Goal: Task Accomplishment & Management: Manage account settings

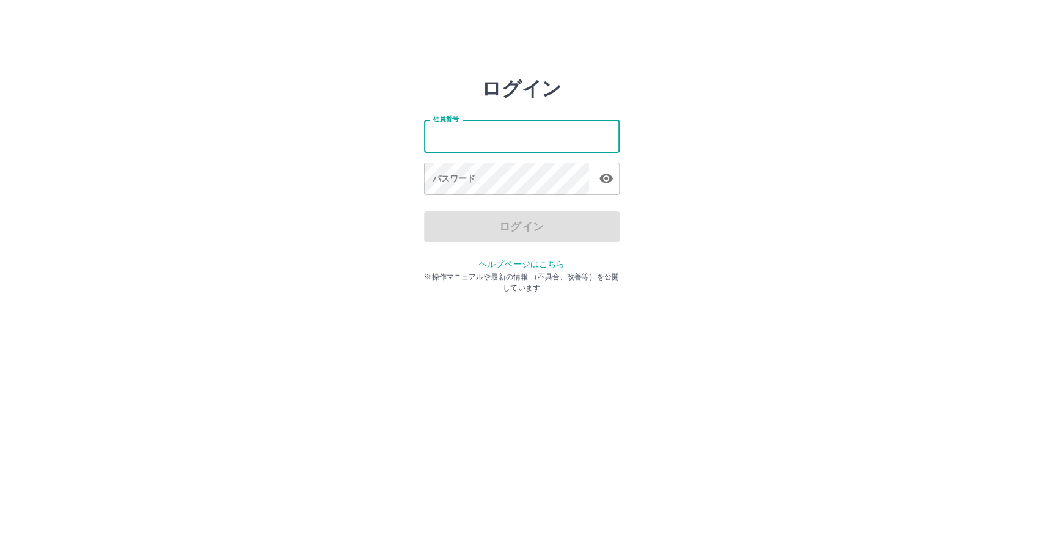
drag, startPoint x: 0, startPoint y: 0, endPoint x: 497, endPoint y: 140, distance: 516.7
click at [497, 140] on input "社員番号" at bounding box center [522, 136] width 196 height 32
type input "*******"
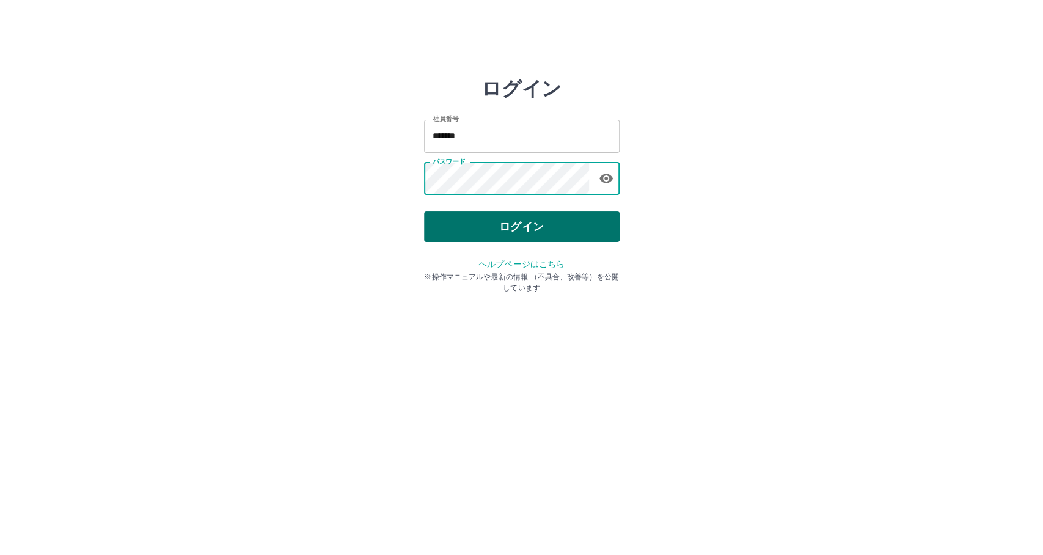
click at [530, 227] on button "ログイン" at bounding box center [522, 226] width 196 height 31
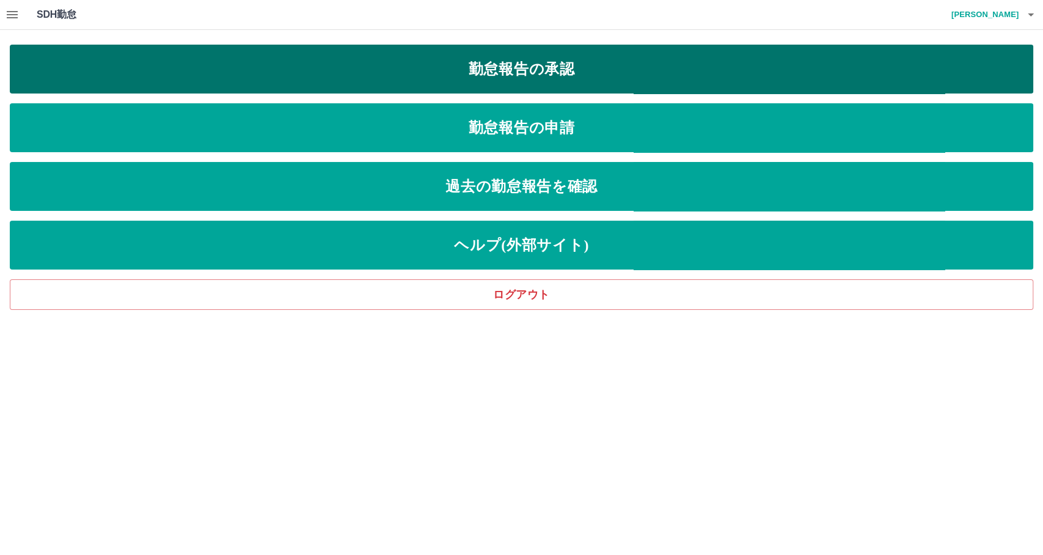
click at [519, 79] on link "勤怠報告の承認" at bounding box center [522, 69] width 1024 height 49
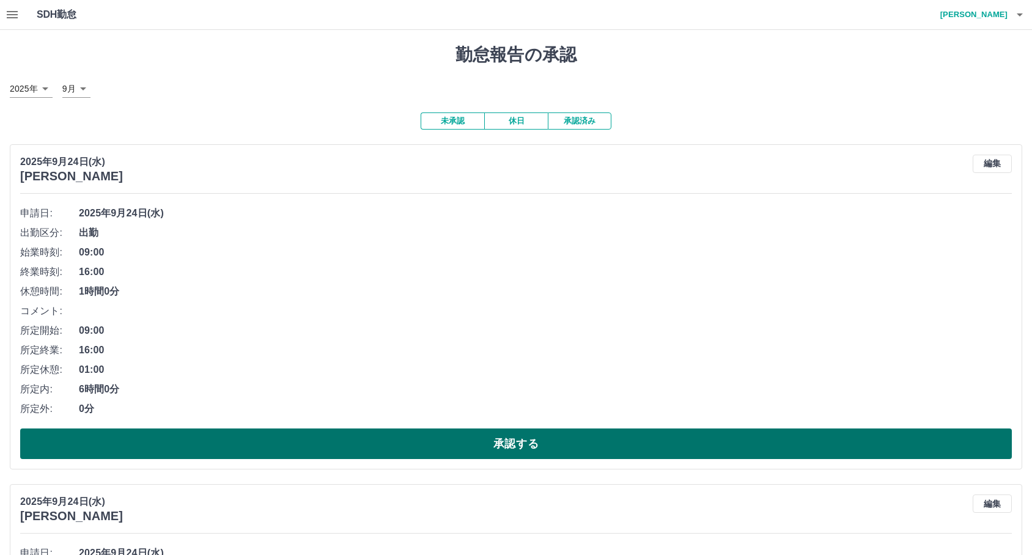
click at [345, 455] on button "承認する" at bounding box center [515, 443] width 991 height 31
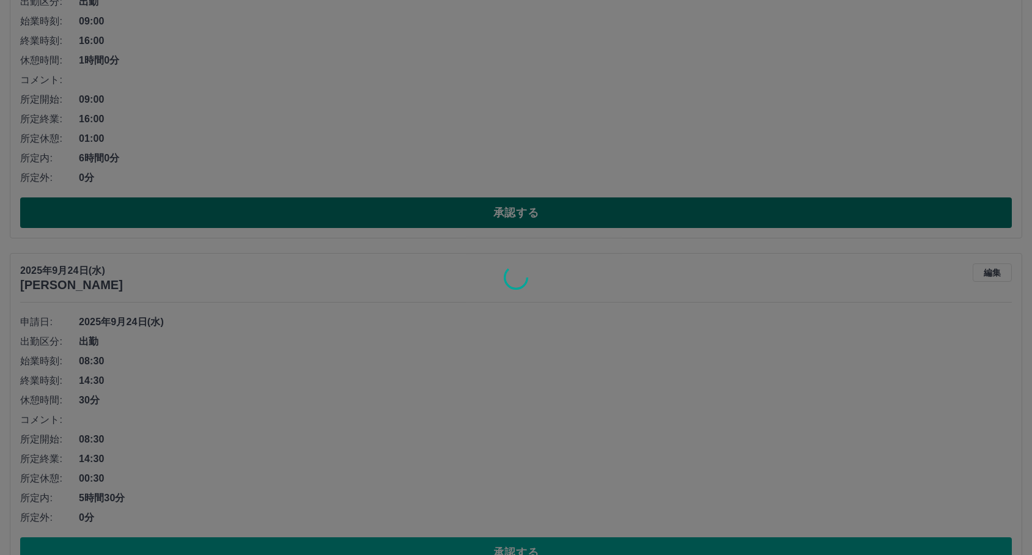
scroll to position [339, 0]
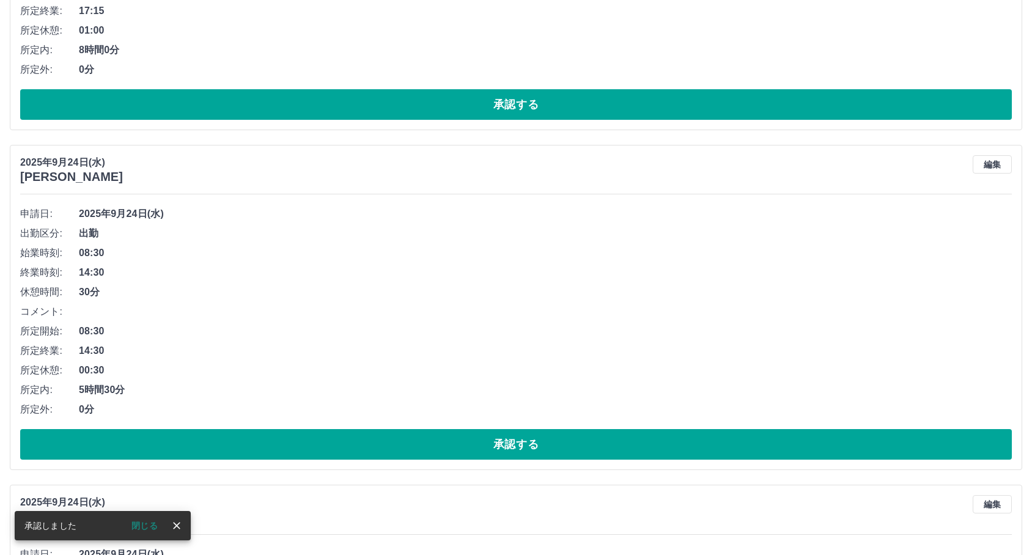
click at [345, 455] on button "承認する" at bounding box center [515, 444] width 991 height 31
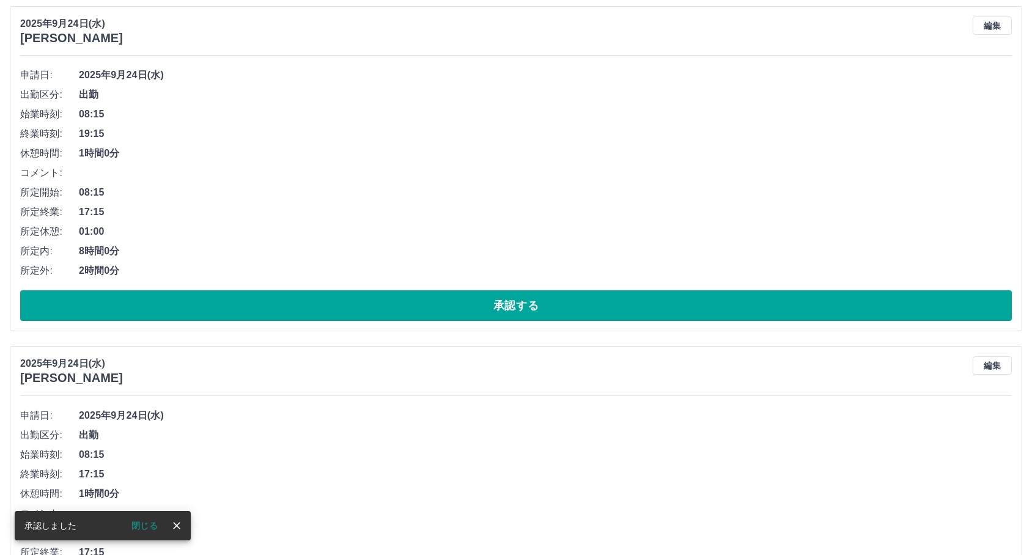
scroll to position [610, 0]
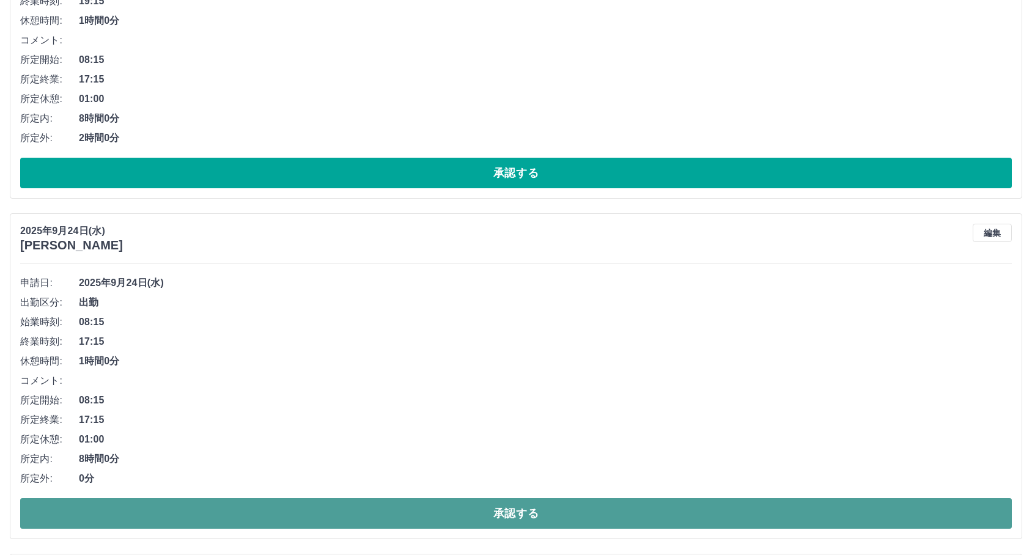
click at [298, 507] on button "承認する" at bounding box center [515, 513] width 991 height 31
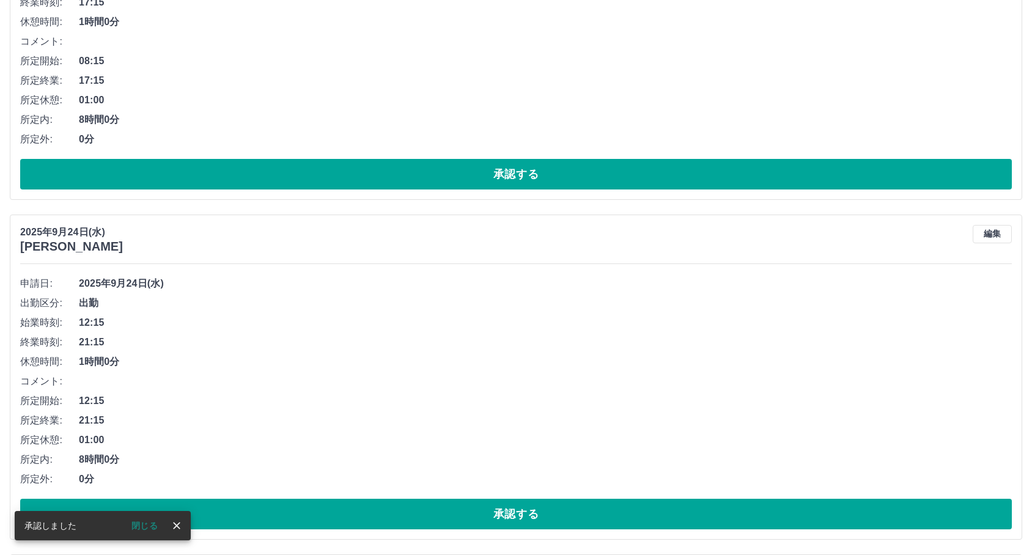
scroll to position [610, 0]
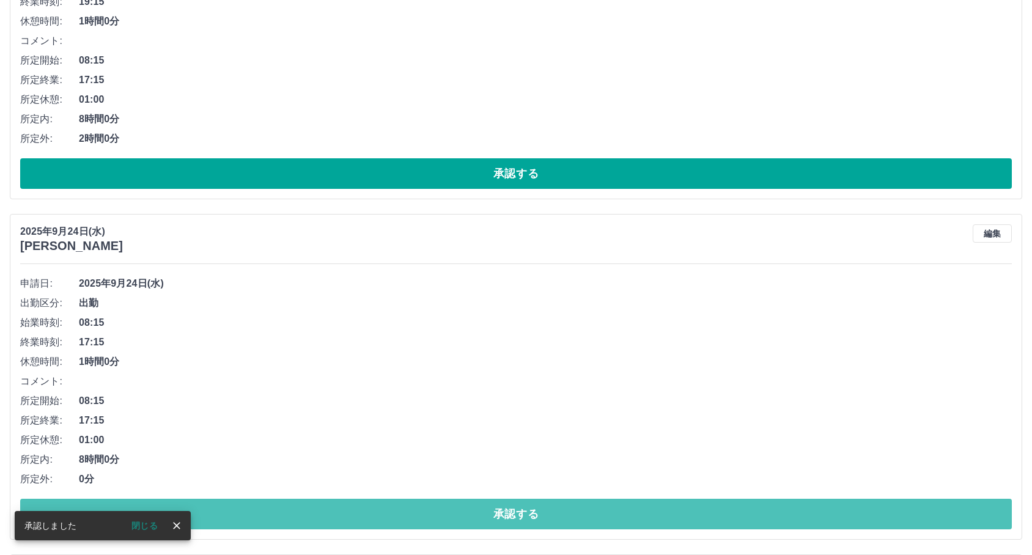
click at [310, 516] on button "承認する" at bounding box center [515, 514] width 991 height 31
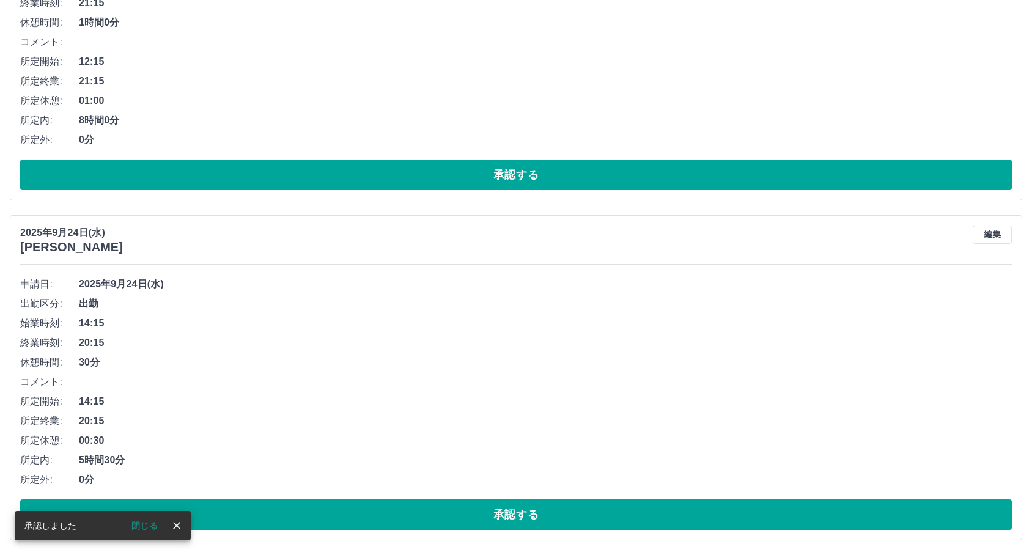
scroll to position [609, 0]
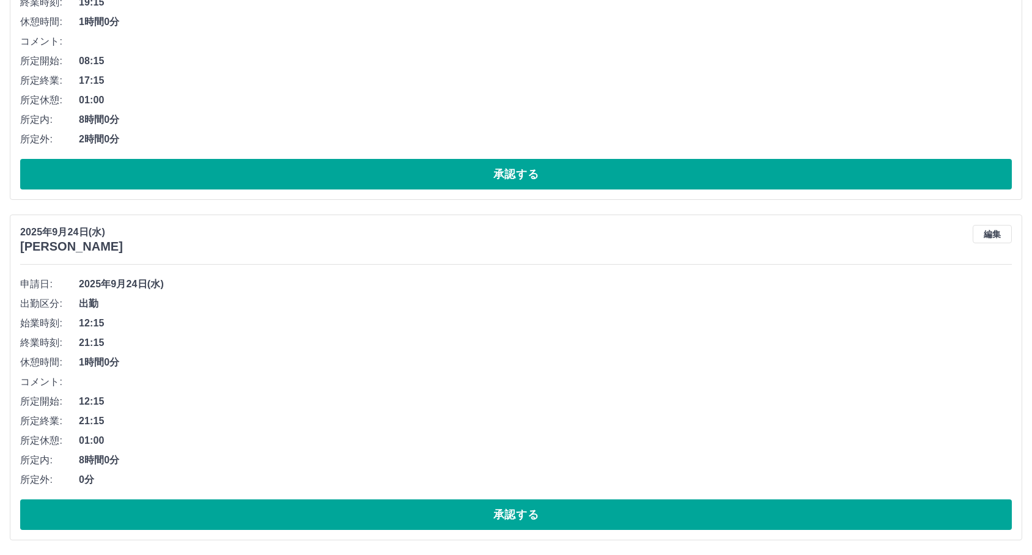
click at [310, 516] on button "承認する" at bounding box center [515, 514] width 991 height 31
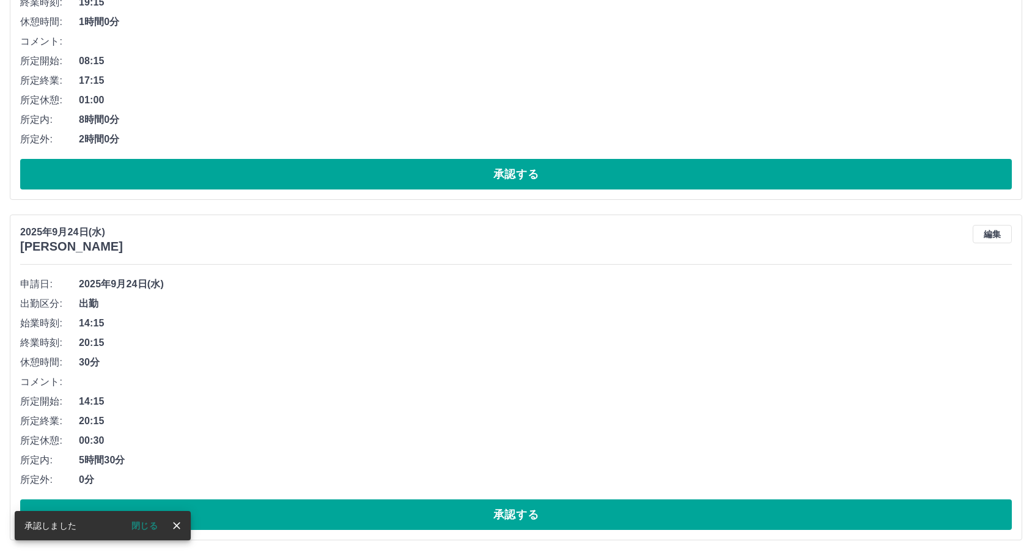
click at [310, 516] on button "承認する" at bounding box center [515, 514] width 991 height 31
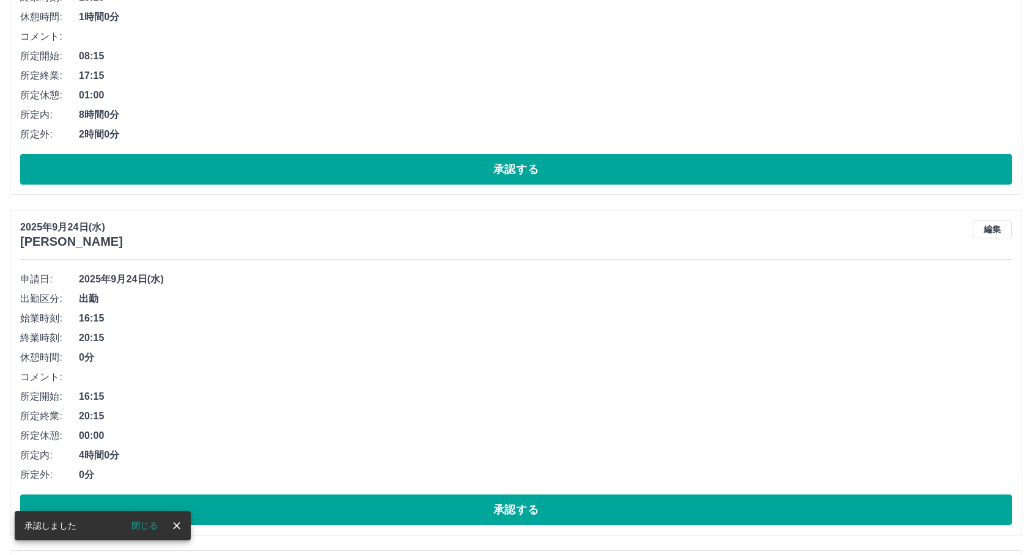
scroll to position [744, 0]
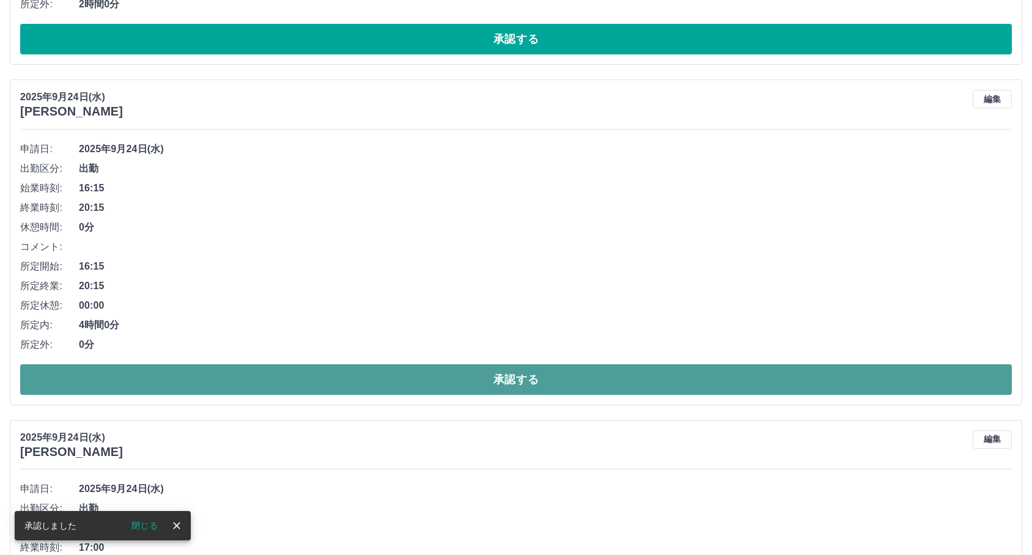
click at [370, 378] on button "承認する" at bounding box center [515, 379] width 991 height 31
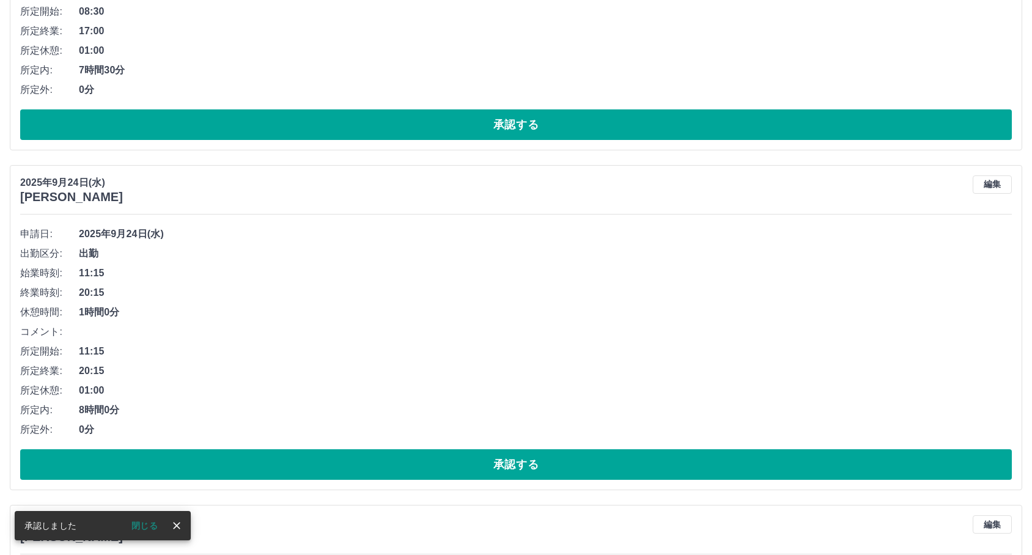
scroll to position [1016, 0]
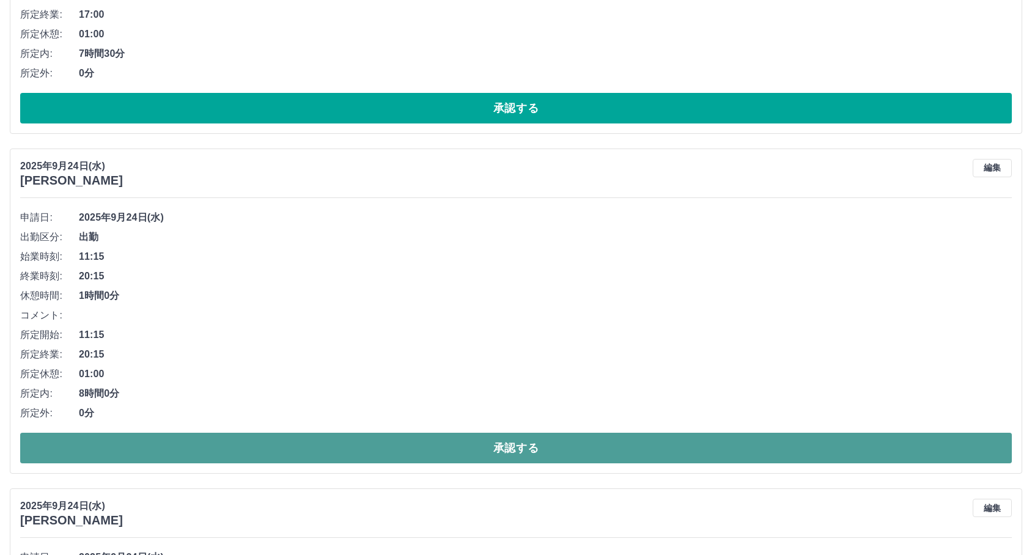
click at [328, 454] on button "承認する" at bounding box center [515, 448] width 991 height 31
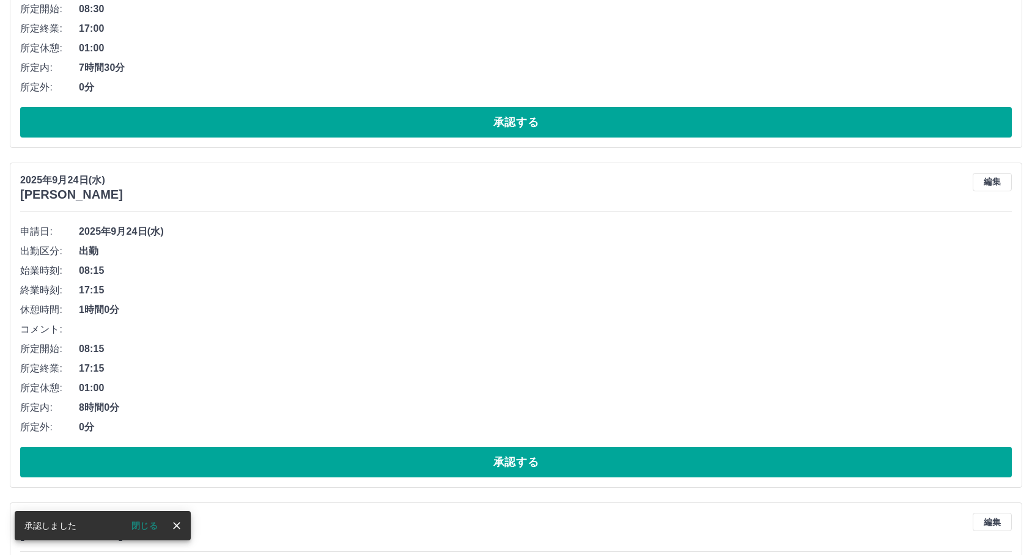
scroll to position [1083, 0]
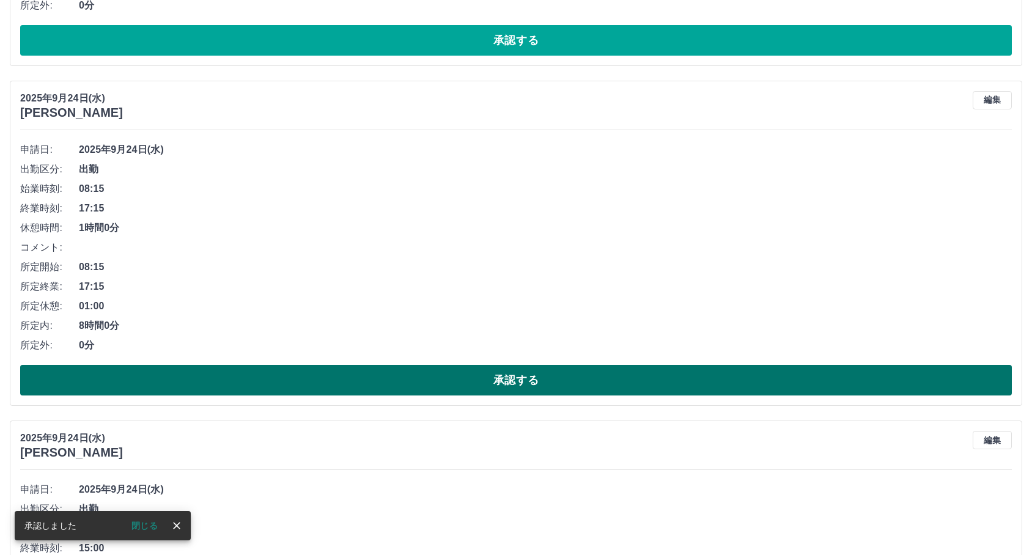
click at [315, 386] on button "承認する" at bounding box center [515, 380] width 991 height 31
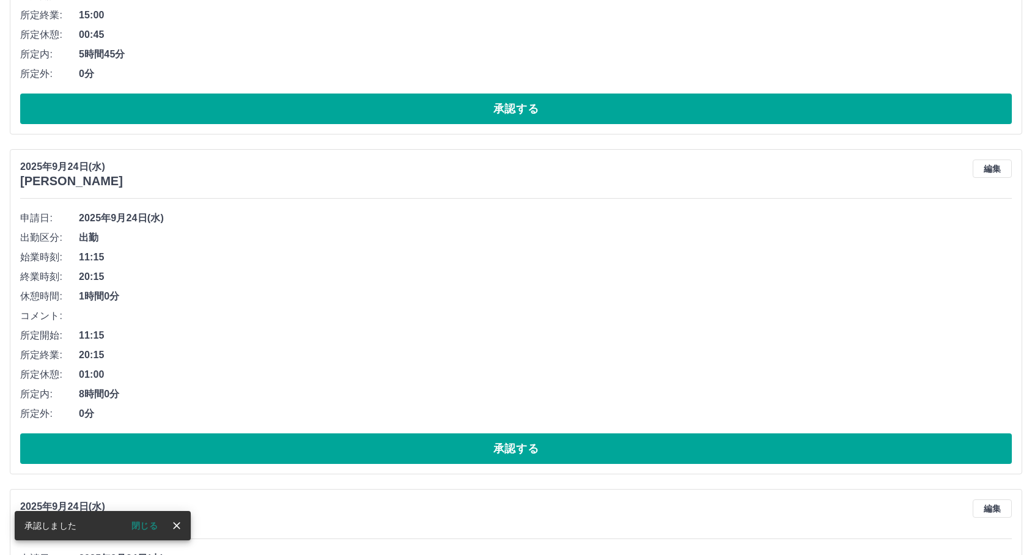
scroll to position [1016, 0]
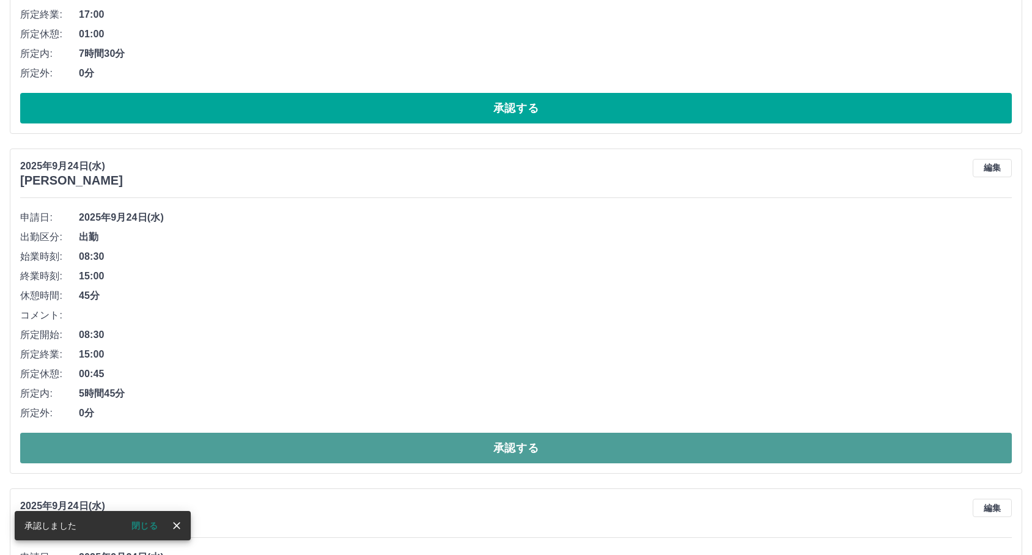
click at [248, 455] on button "承認する" at bounding box center [515, 448] width 991 height 31
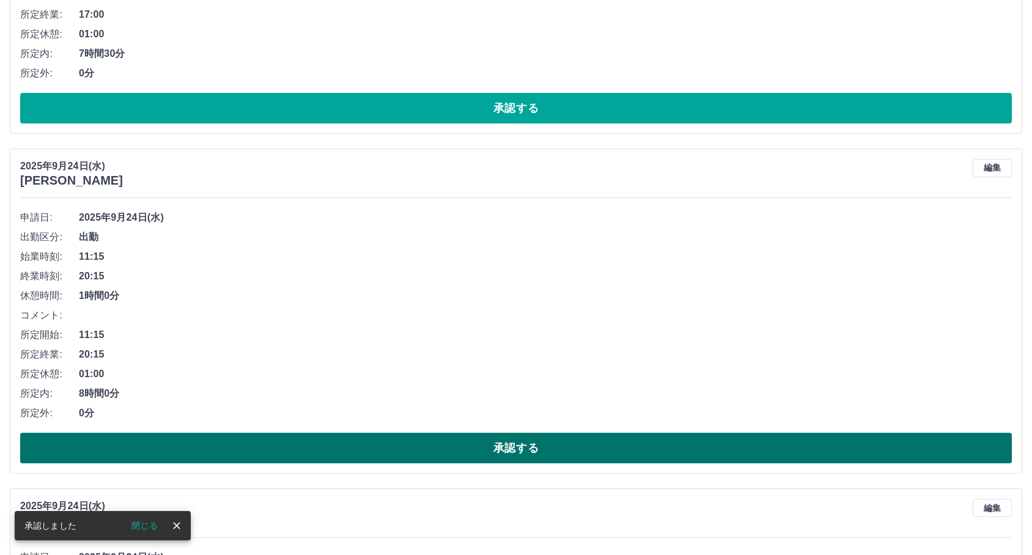
click at [227, 444] on button "承認する" at bounding box center [515, 448] width 991 height 31
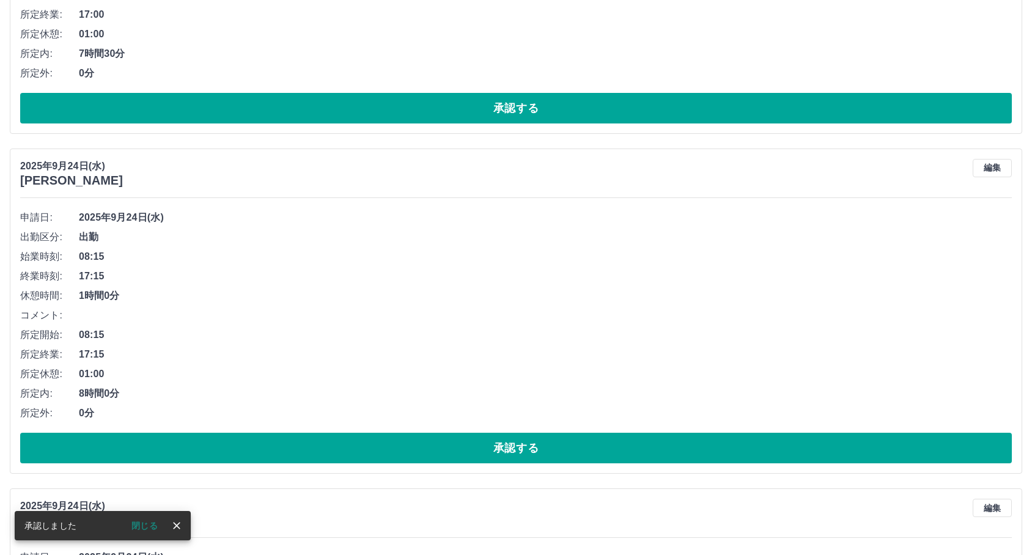
click at [227, 444] on button "承認する" at bounding box center [515, 448] width 991 height 31
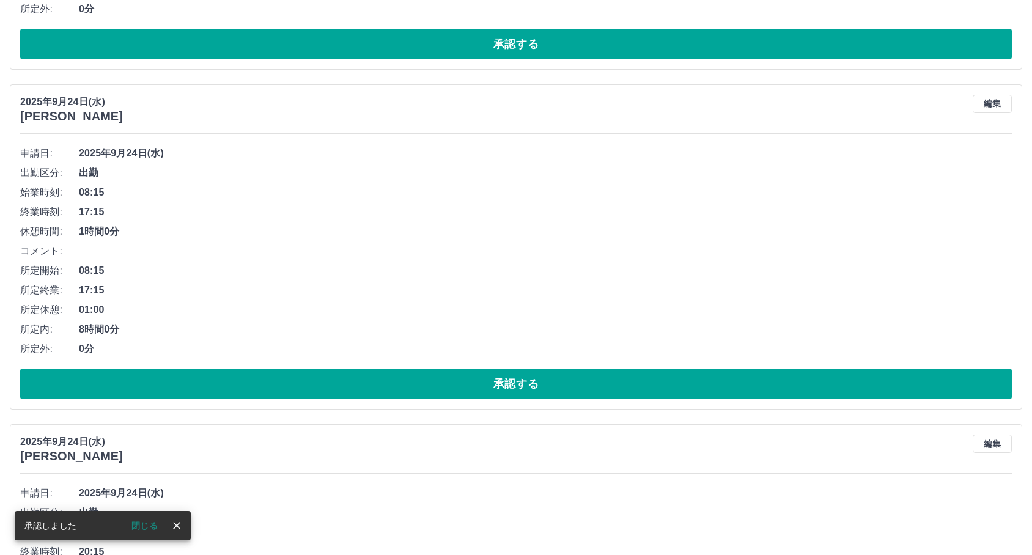
scroll to position [1083, 0]
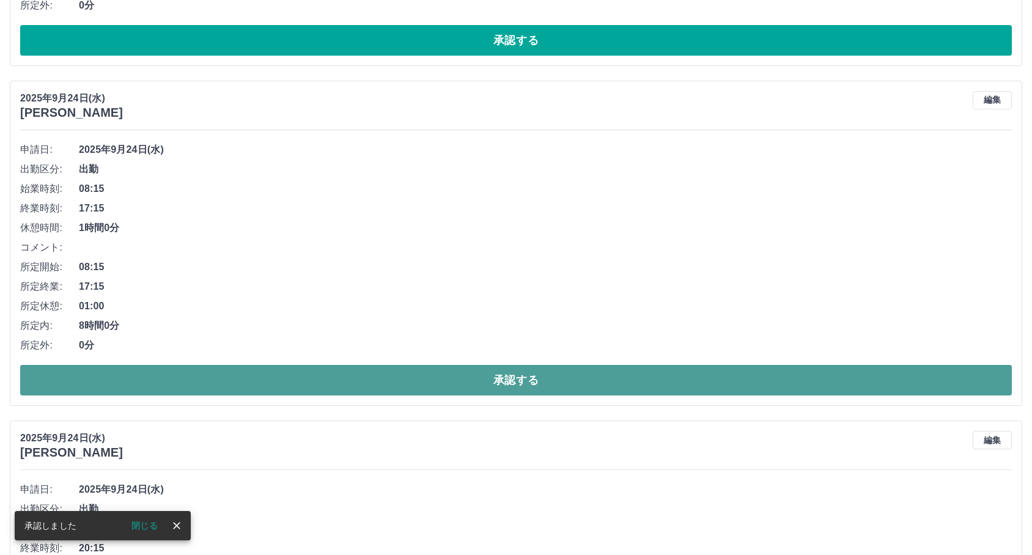
click at [279, 387] on button "承認する" at bounding box center [515, 380] width 991 height 31
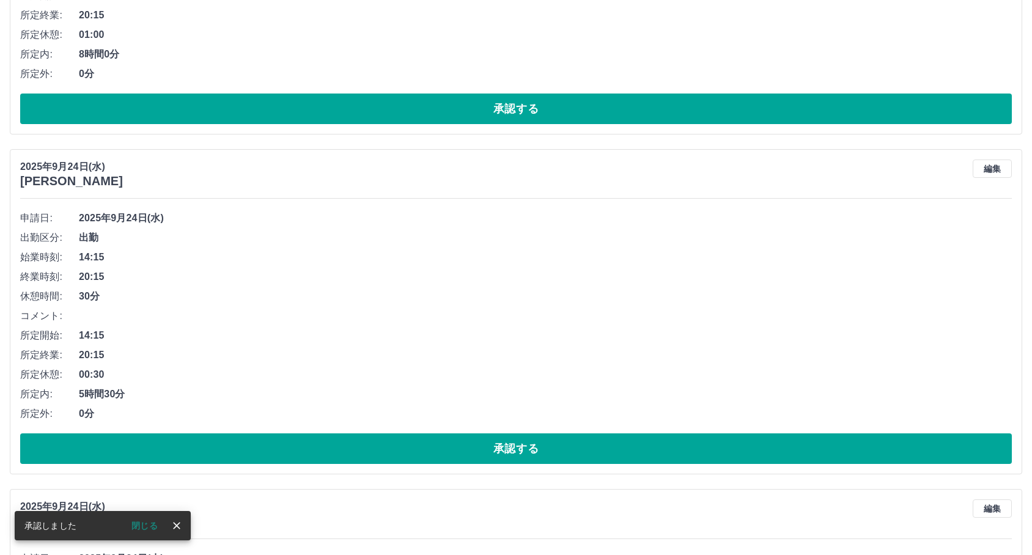
scroll to position [1016, 0]
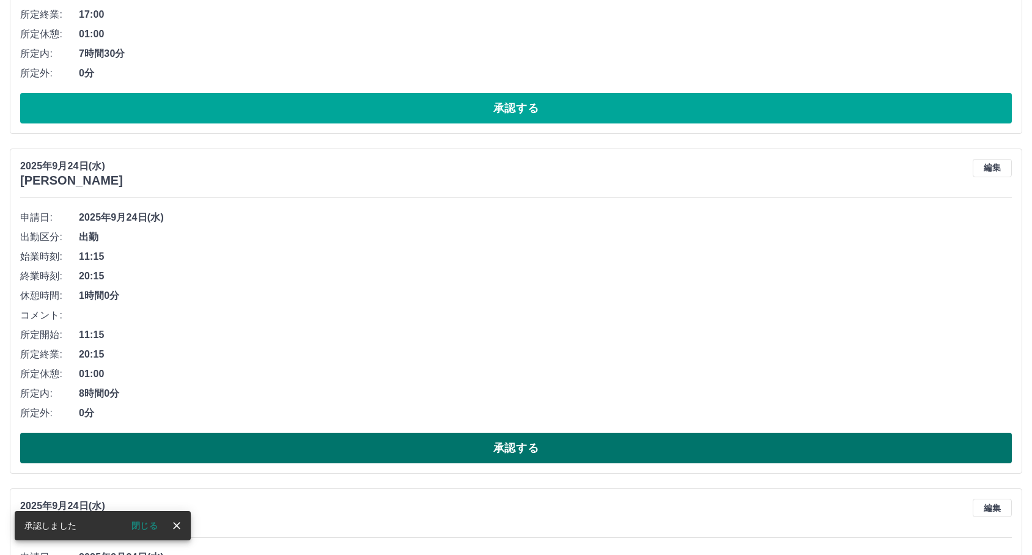
click at [242, 446] on button "承認する" at bounding box center [515, 448] width 991 height 31
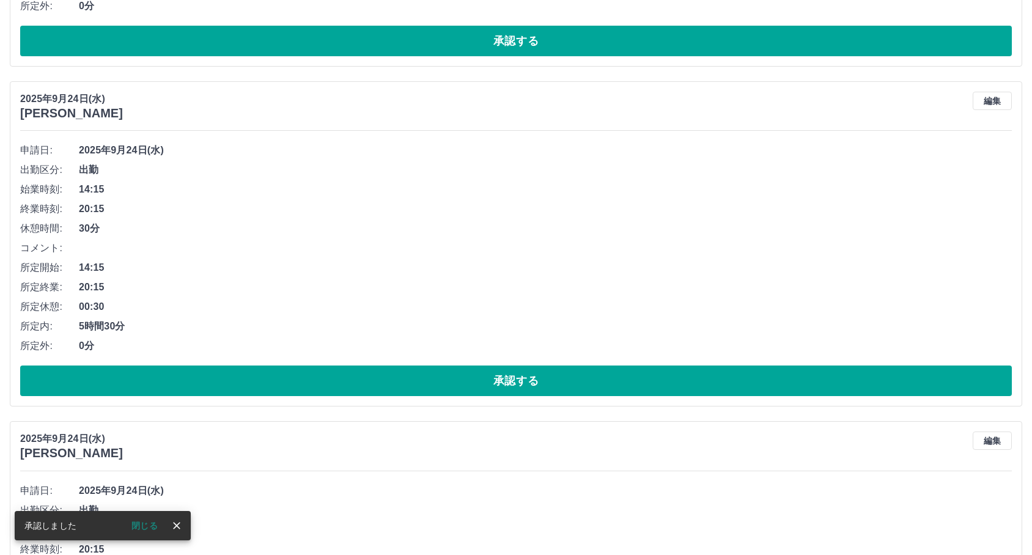
scroll to position [1083, 0]
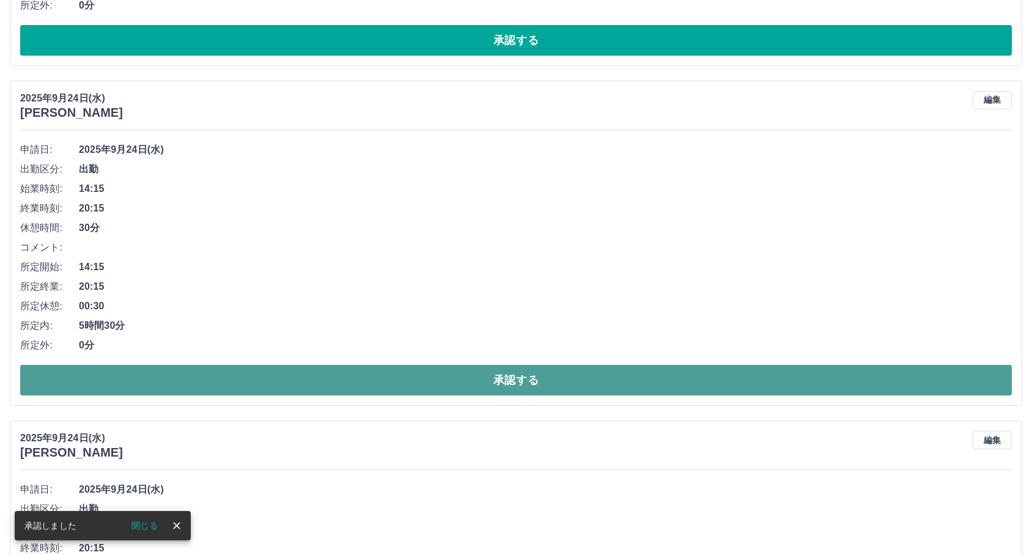
click at [266, 374] on button "承認する" at bounding box center [515, 380] width 991 height 31
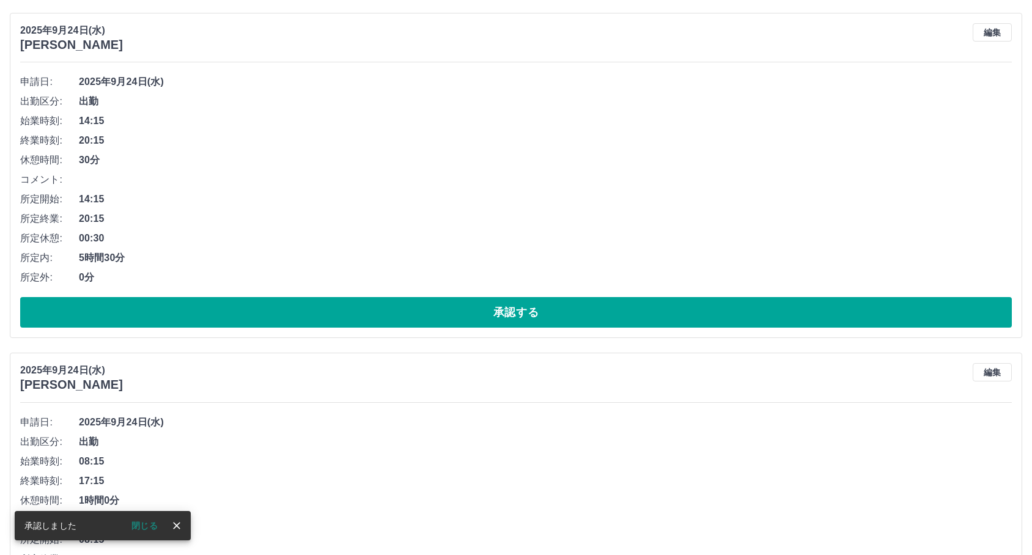
scroll to position [1151, 0]
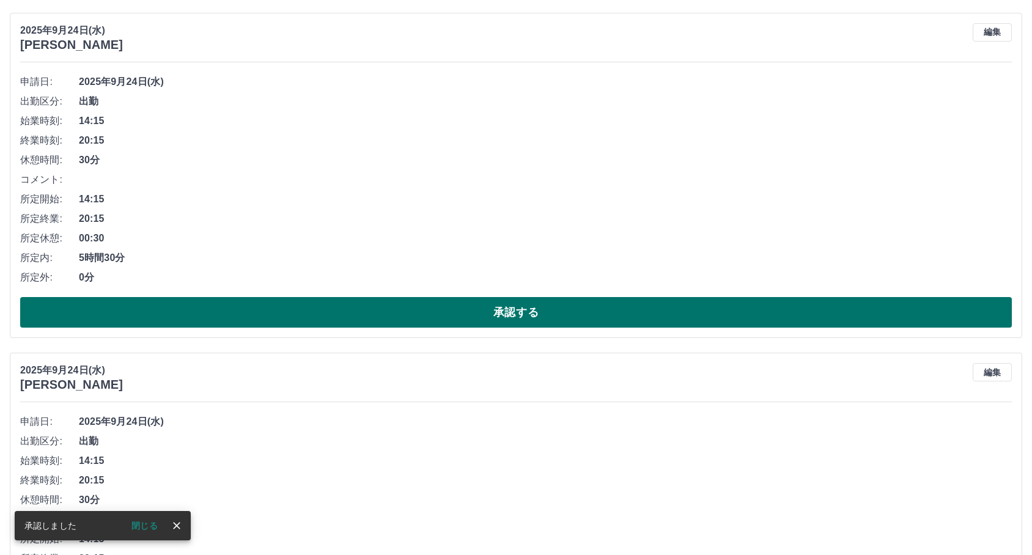
click at [289, 314] on button "承認する" at bounding box center [515, 312] width 991 height 31
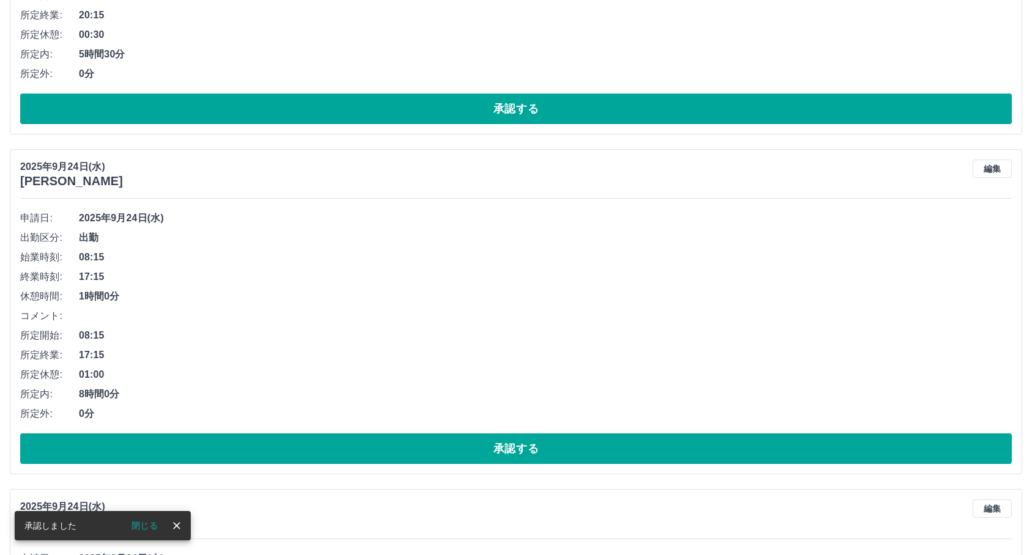
scroll to position [1016, 0]
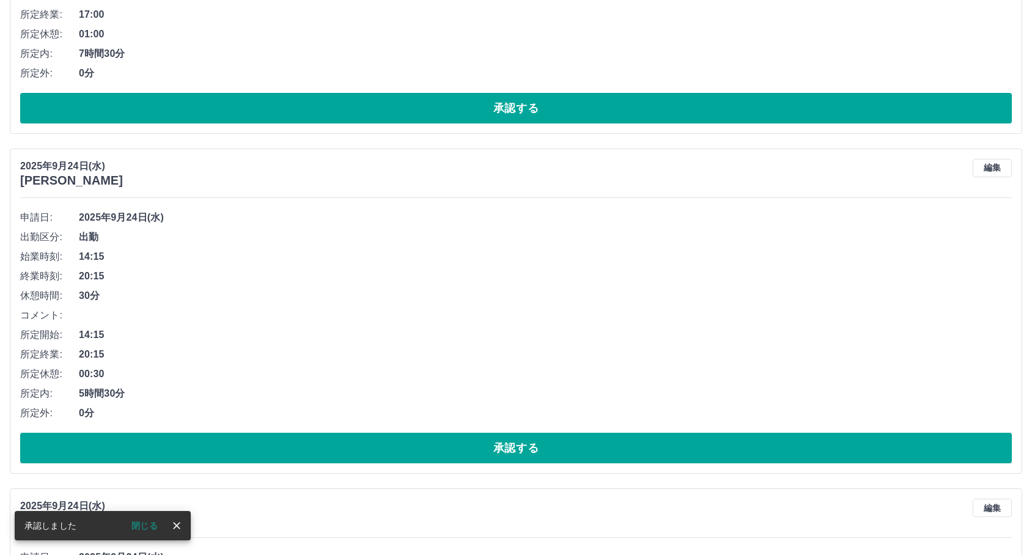
click at [198, 452] on button "承認する" at bounding box center [515, 448] width 991 height 31
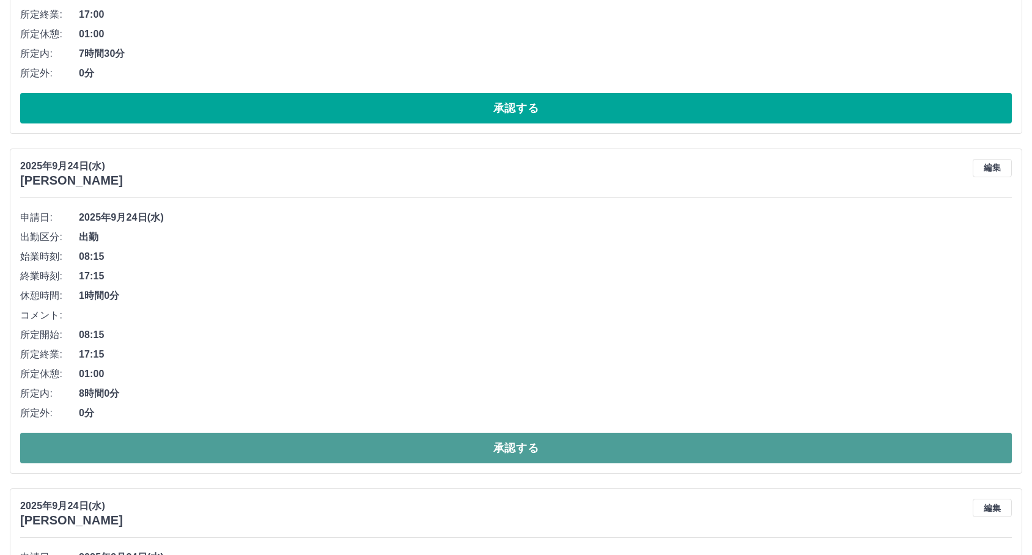
click at [288, 461] on button "承認する" at bounding box center [515, 448] width 991 height 31
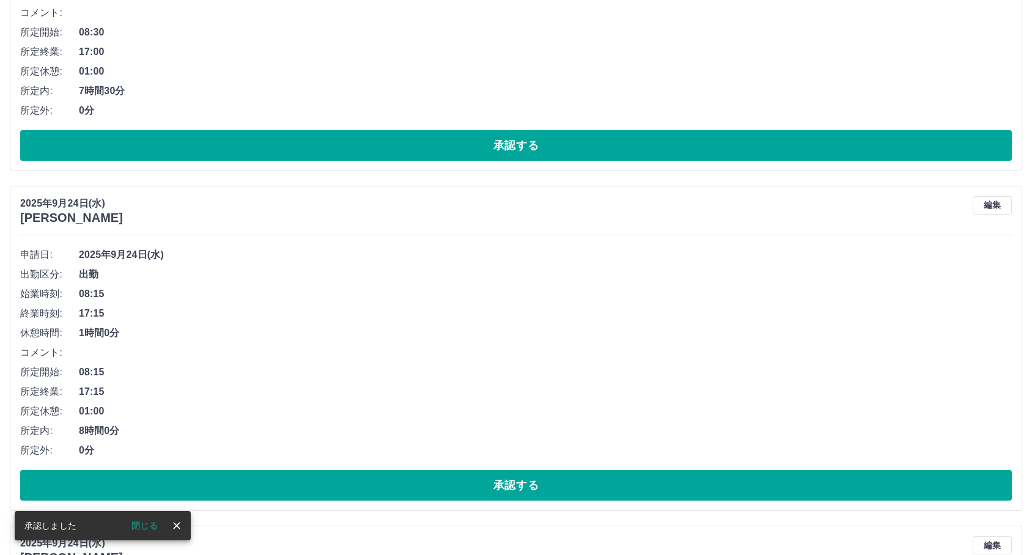
scroll to position [1083, 0]
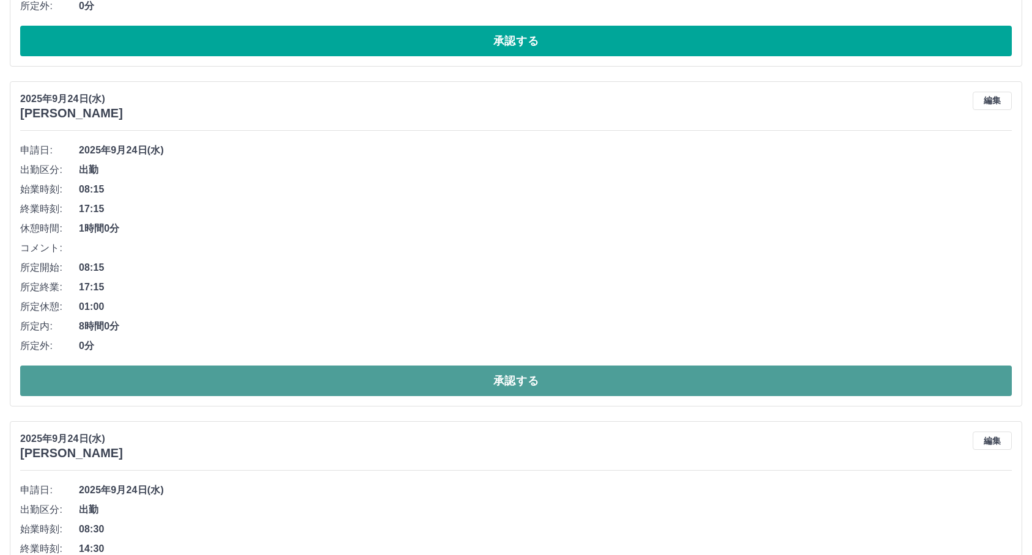
click at [358, 375] on button "承認する" at bounding box center [515, 380] width 991 height 31
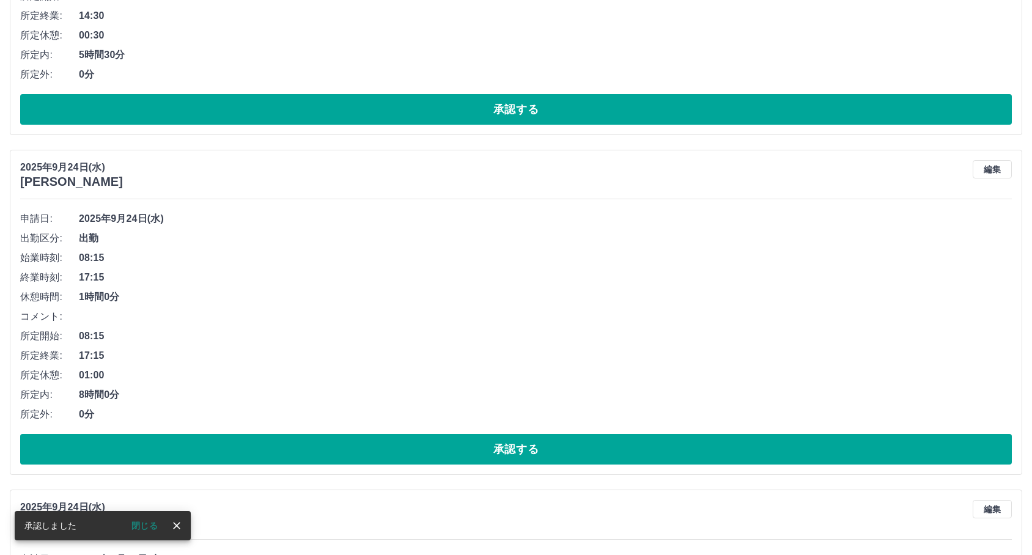
scroll to position [1015, 0]
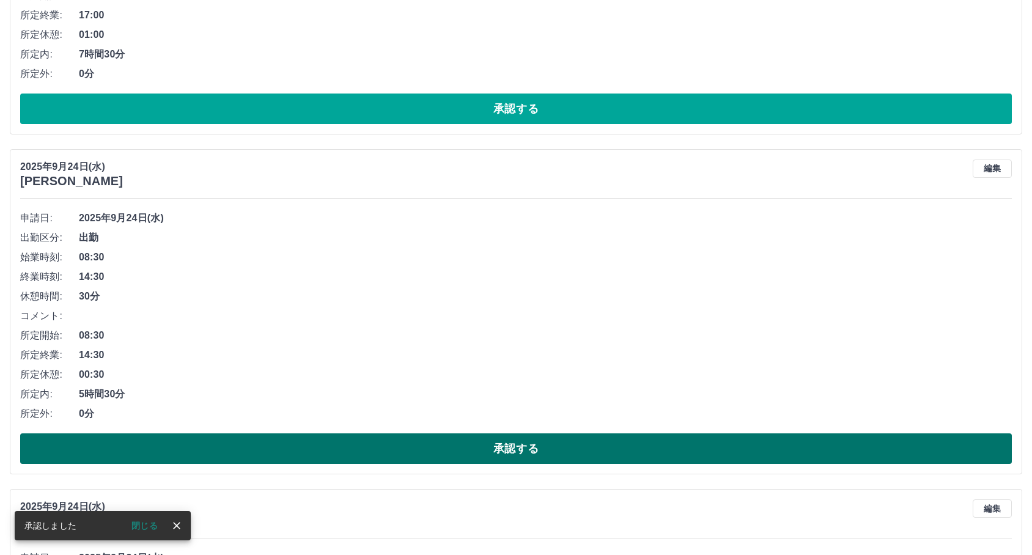
click at [275, 445] on button "承認する" at bounding box center [515, 448] width 991 height 31
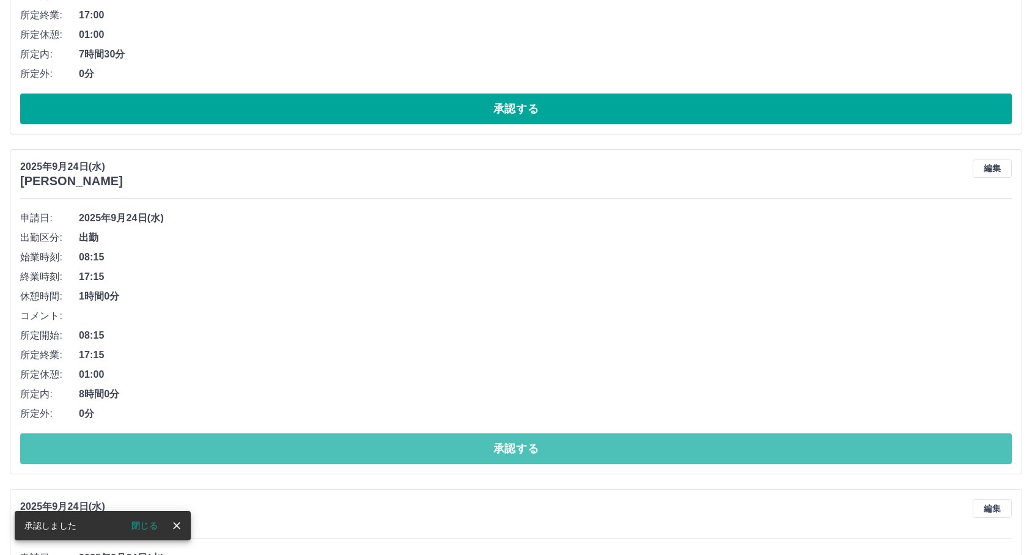
click at [275, 445] on button "承認する" at bounding box center [515, 448] width 991 height 31
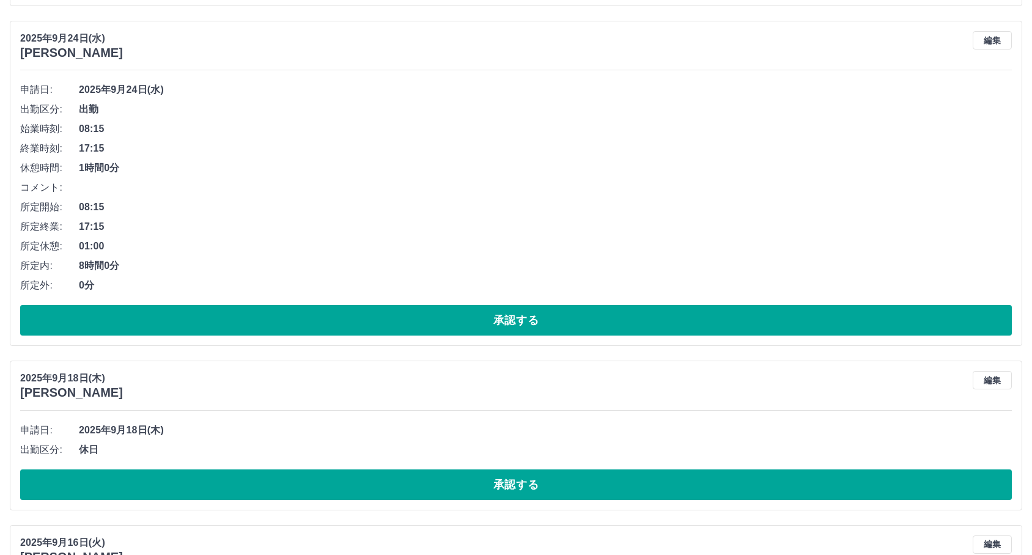
scroll to position [1490, 0]
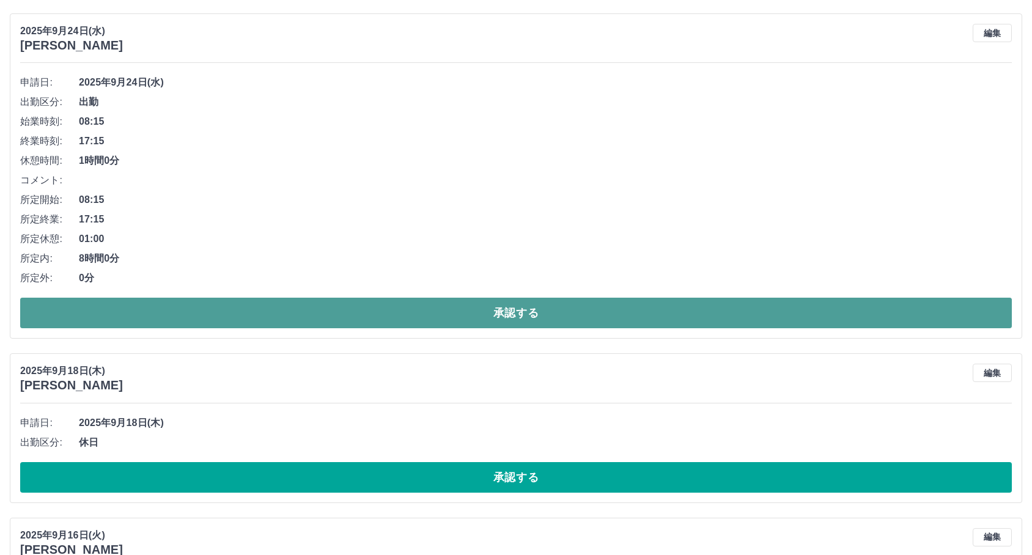
click at [312, 302] on button "承認する" at bounding box center [515, 313] width 991 height 31
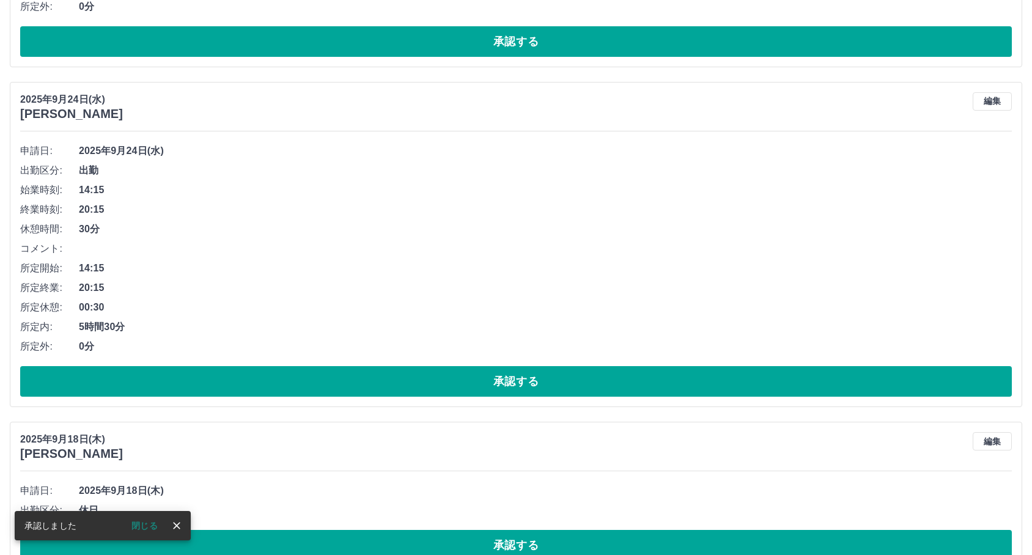
scroll to position [1083, 0]
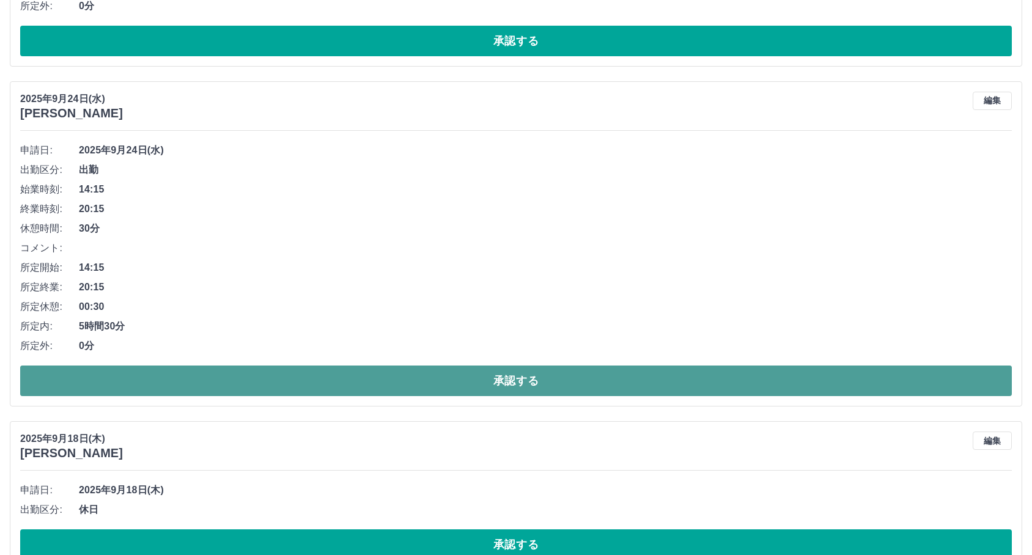
click at [246, 373] on button "承認する" at bounding box center [515, 380] width 991 height 31
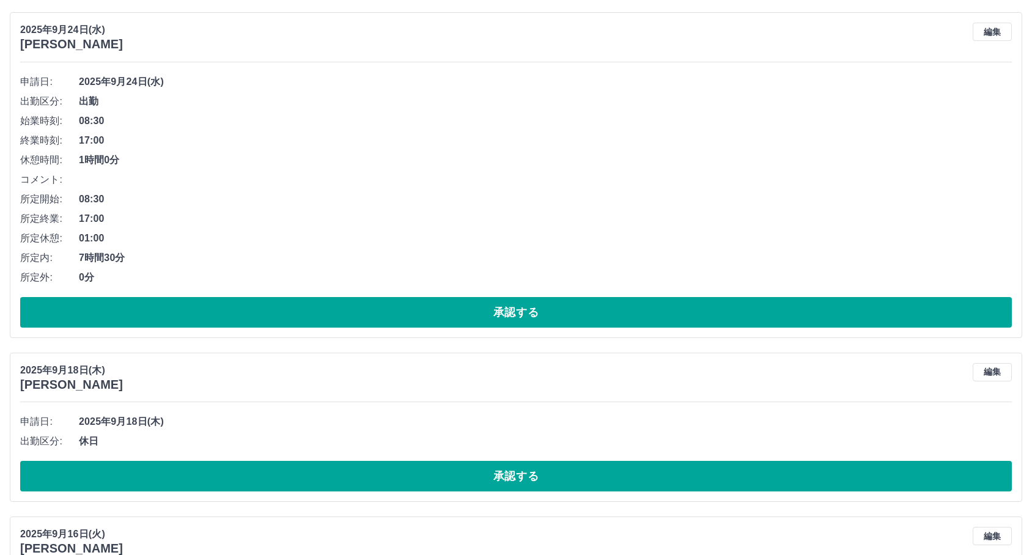
scroll to position [743, 0]
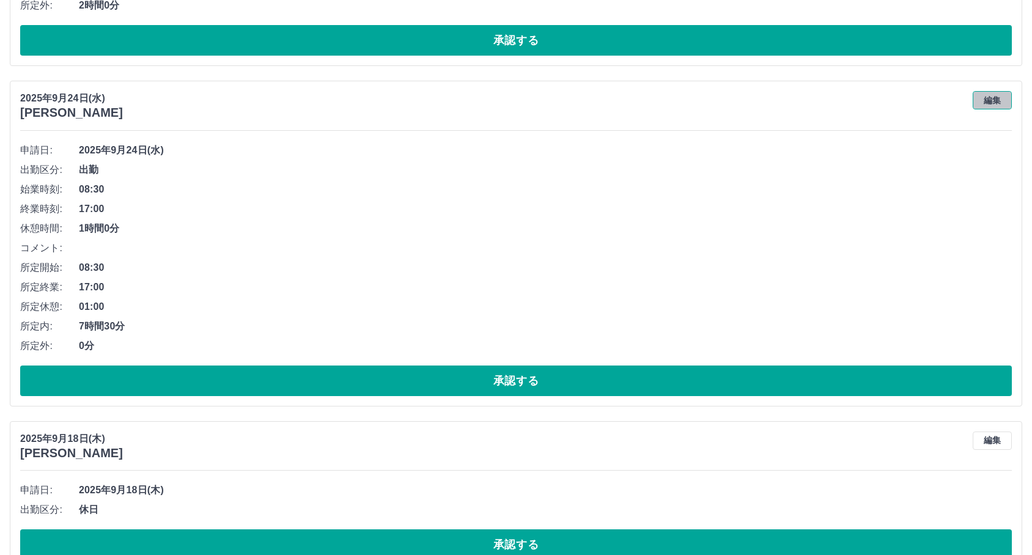
click at [994, 95] on button "編集" at bounding box center [991, 100] width 39 height 18
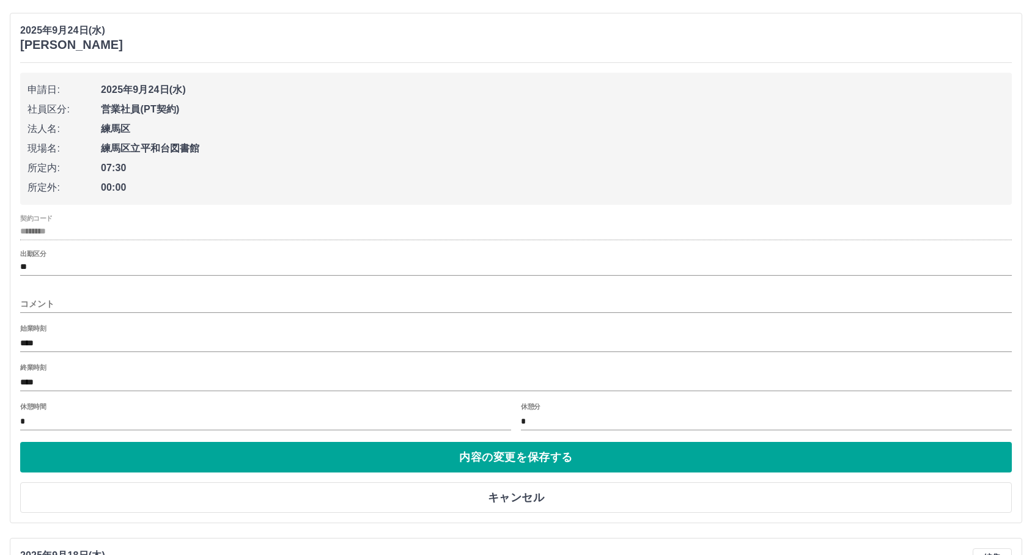
scroll to position [812, 0]
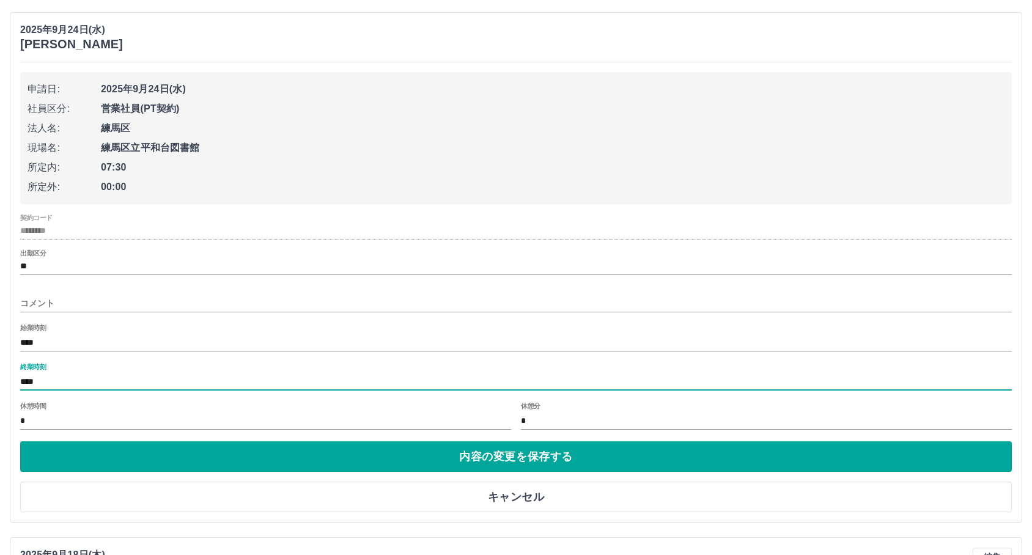
click at [168, 390] on input "****" at bounding box center [515, 382] width 991 height 18
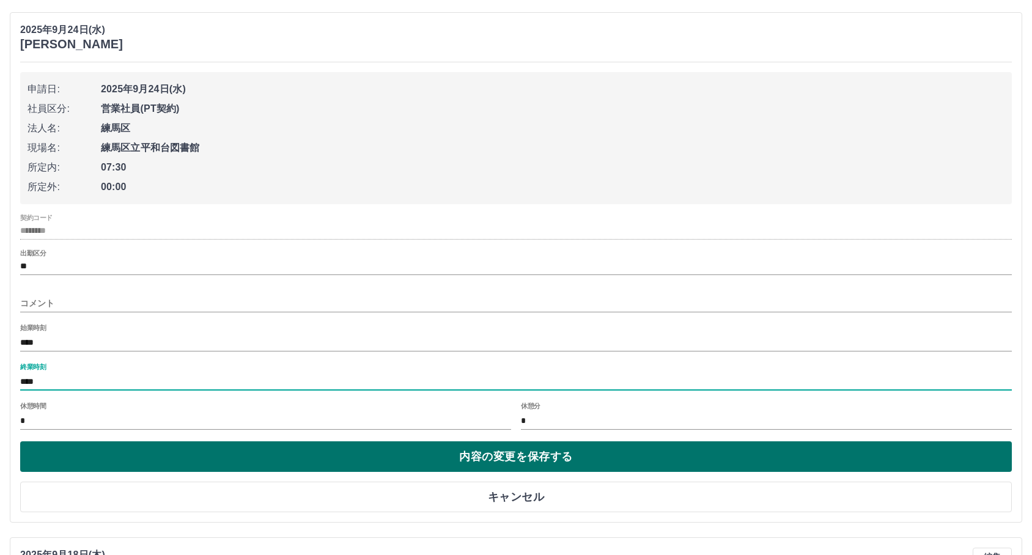
type input "****"
click at [215, 455] on button "内容の変更を保存する" at bounding box center [515, 456] width 991 height 31
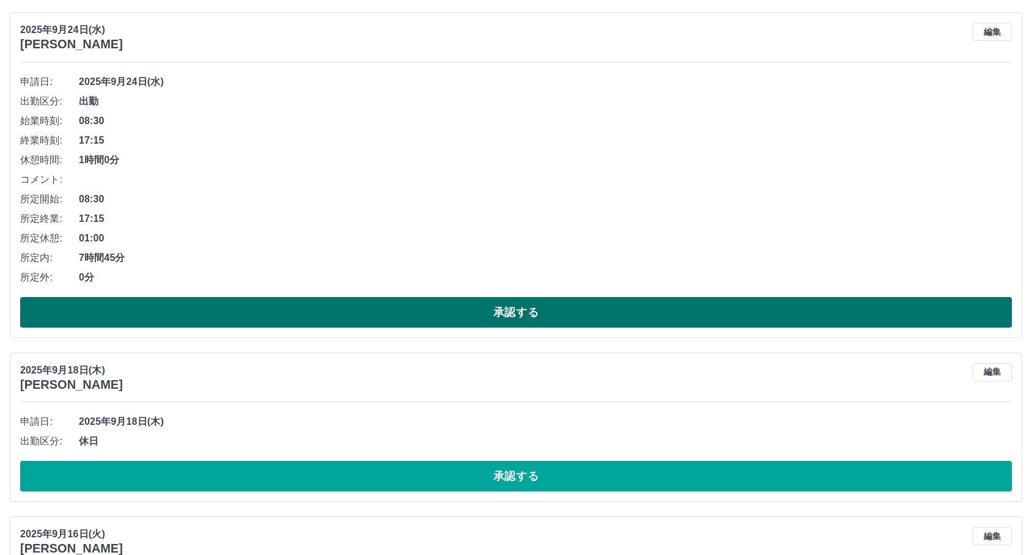
click at [565, 319] on button "承認する" at bounding box center [515, 312] width 991 height 31
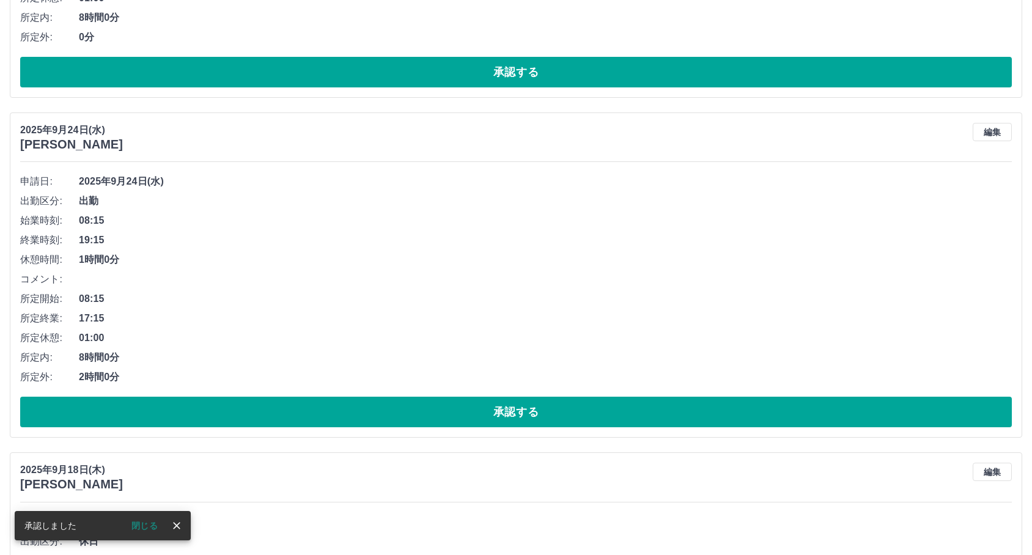
scroll to position [335, 0]
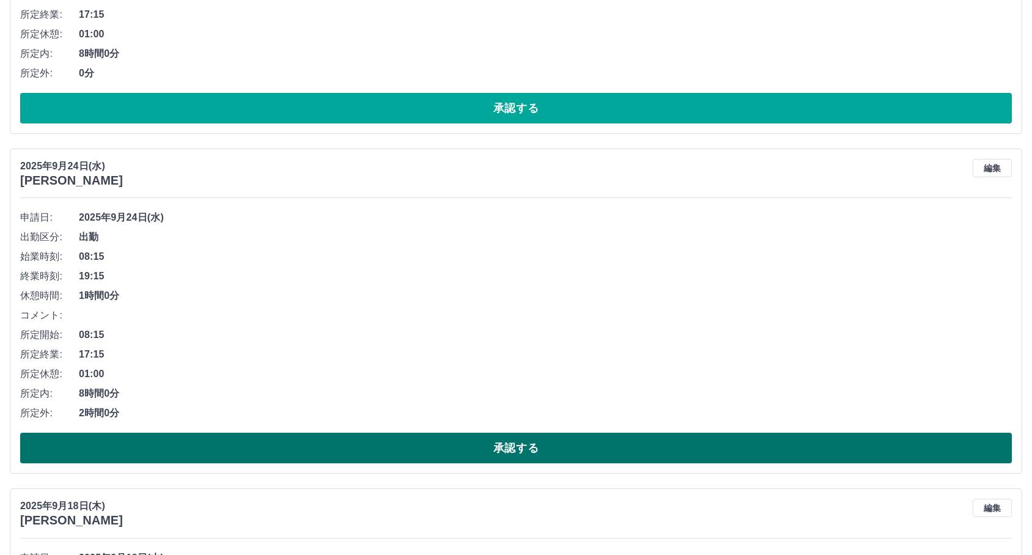
click at [288, 451] on button "承認する" at bounding box center [515, 448] width 991 height 31
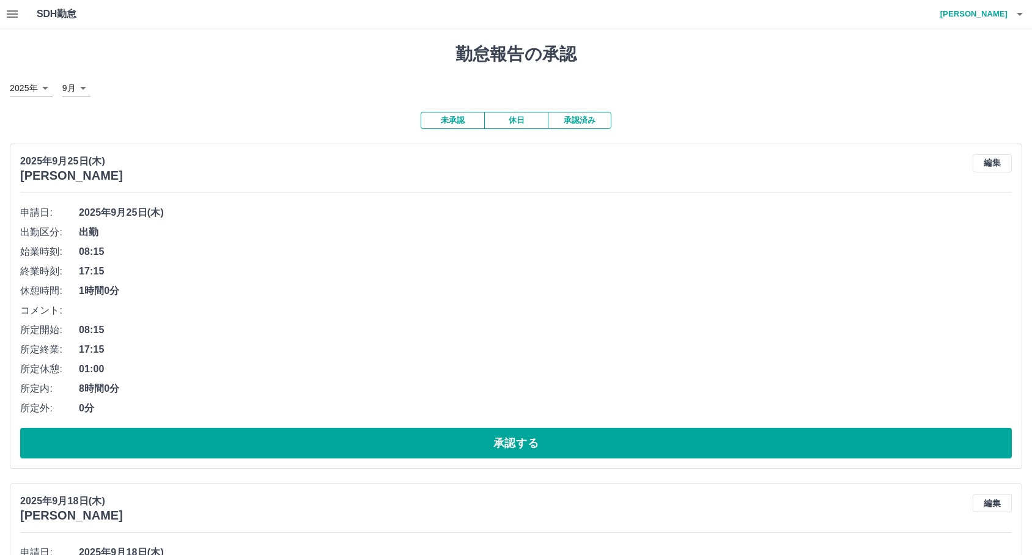
scroll to position [0, 0]
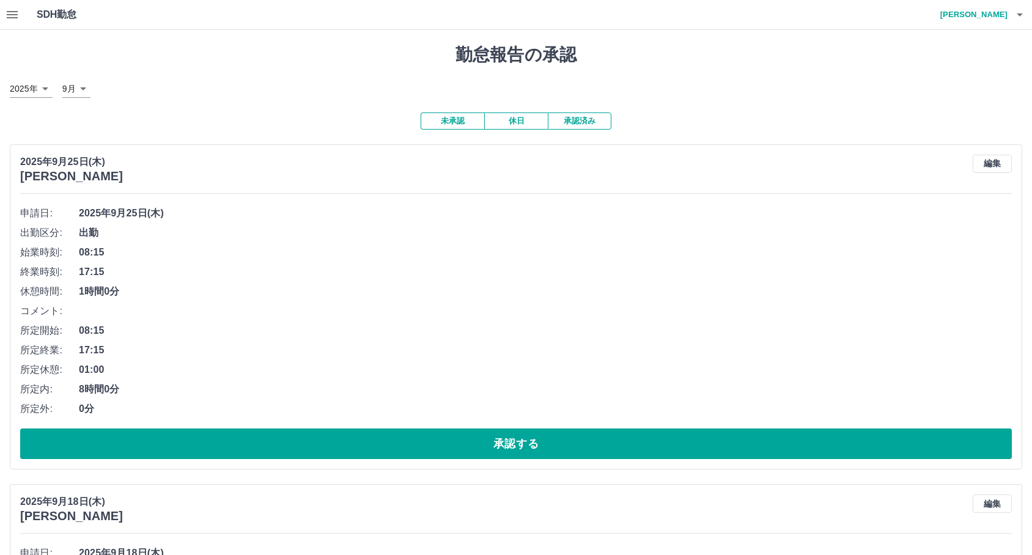
click at [554, 350] on span "17:15" at bounding box center [545, 350] width 933 height 15
